Goal: Information Seeking & Learning: Learn about a topic

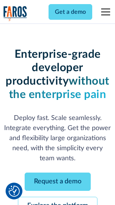
scroll to position [79, 0]
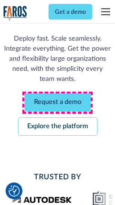
click at [57, 103] on link "Request a demo" at bounding box center [58, 103] width 66 height 18
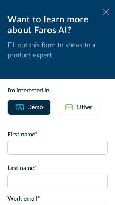
scroll to position [0, 0]
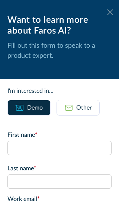
click at [107, 12] on icon at bounding box center [110, 12] width 6 height 6
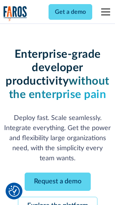
scroll to position [103, 0]
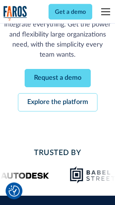
click at [57, 103] on link "Explore the platform" at bounding box center [57, 103] width 79 height 18
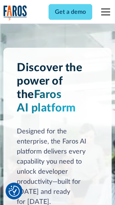
scroll to position [5678, 0]
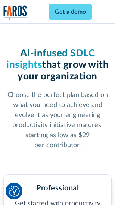
scroll to position [1181, 0]
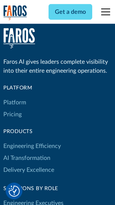
click at [15, 102] on link "Platform" at bounding box center [14, 103] width 23 height 12
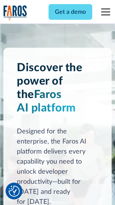
scroll to position [5917, 0]
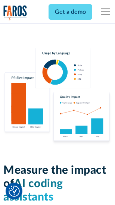
scroll to position [4653, 0]
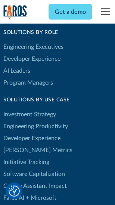
click at [22, 144] on link "[PERSON_NAME] Metrics" at bounding box center [37, 150] width 69 height 12
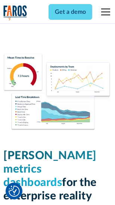
scroll to position [3300, 0]
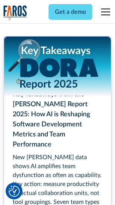
scroll to position [3413, 0]
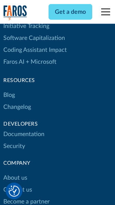
click at [17, 102] on link "Changelog" at bounding box center [17, 107] width 28 height 12
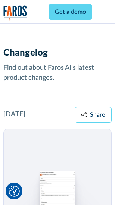
scroll to position [9140, 0]
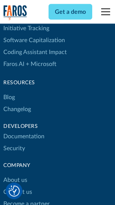
click at [15, 174] on link "About us" at bounding box center [15, 180] width 24 height 12
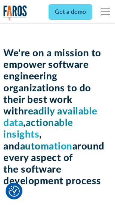
scroll to position [2578, 0]
